Goal: Check status

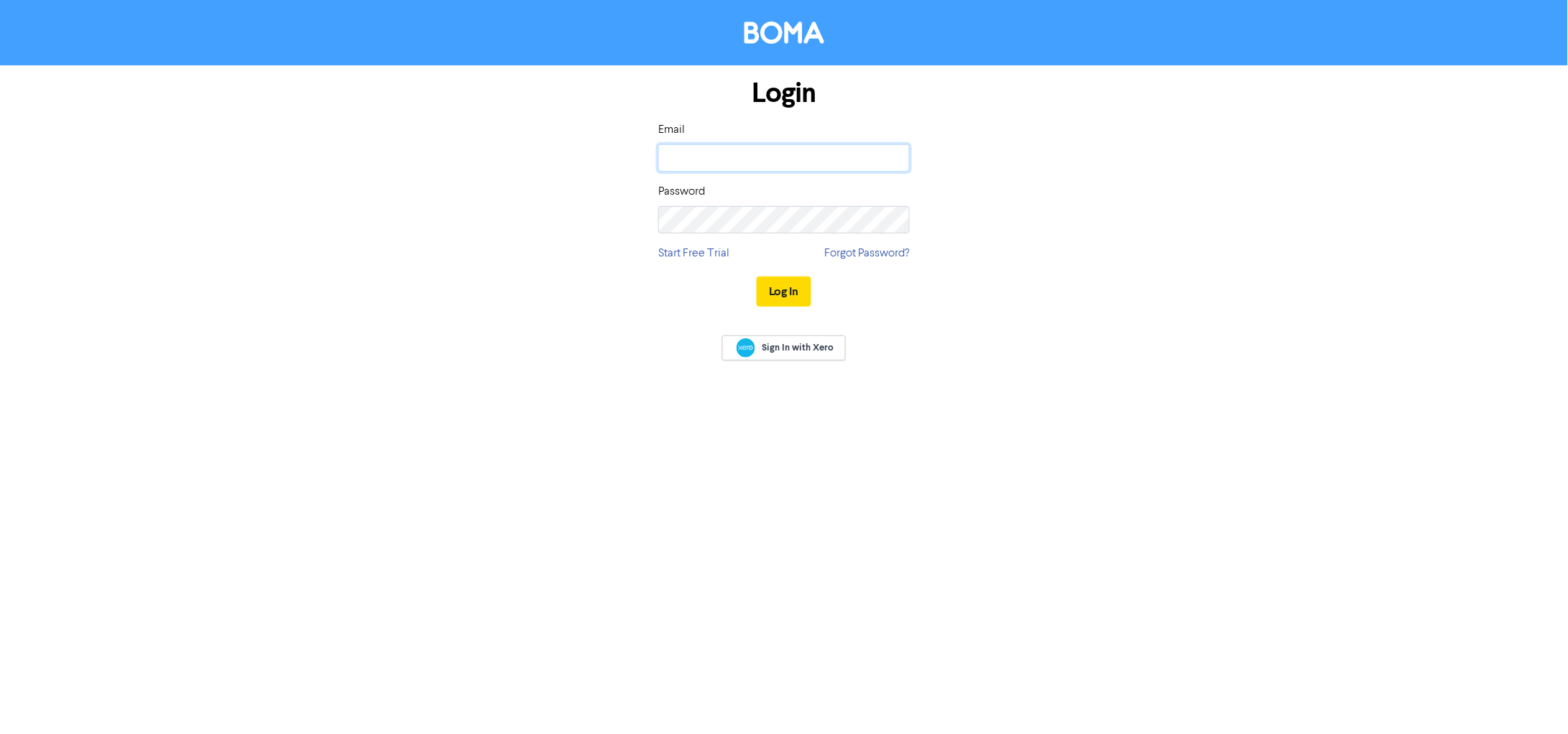
type input "[EMAIL_ADDRESS][DOMAIN_NAME]"
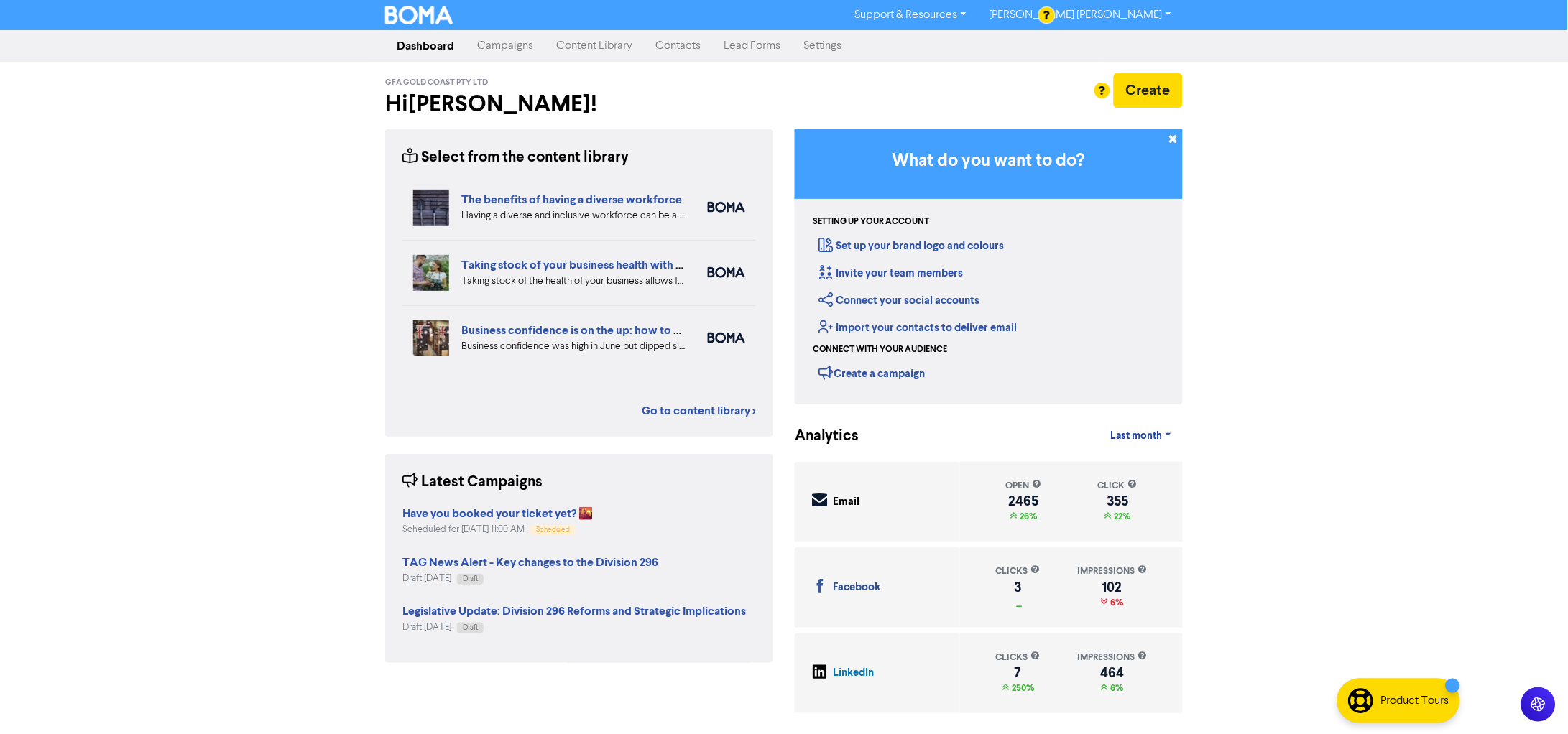
click at [529, 38] on link "Campaigns" at bounding box center [505, 46] width 79 height 29
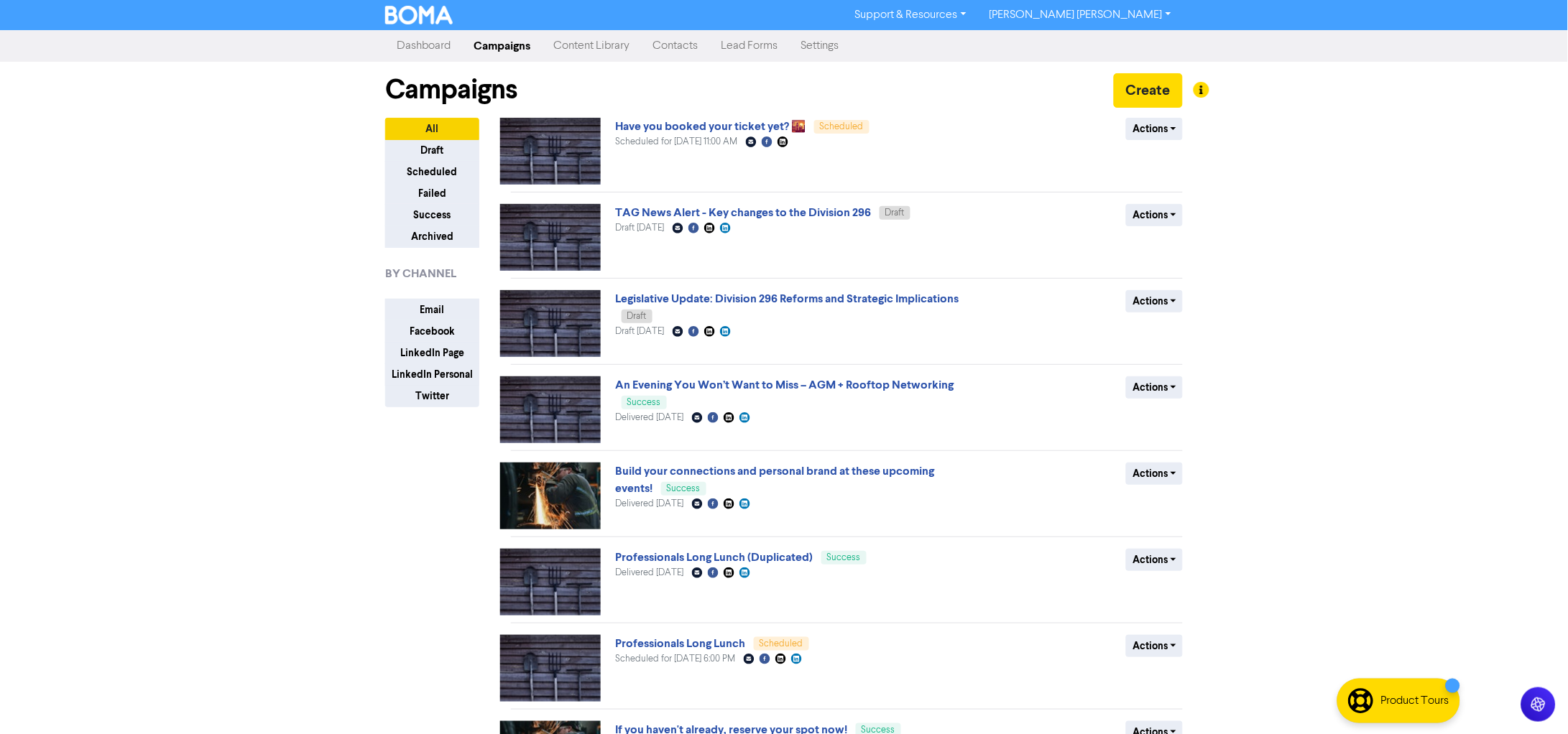
click at [738, 123] on link "Have you booked your ticket yet? 🌇" at bounding box center [710, 126] width 190 height 15
